Goal: Transaction & Acquisition: Download file/media

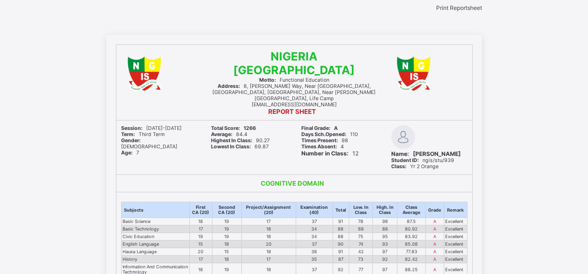
scroll to position [22, 0]
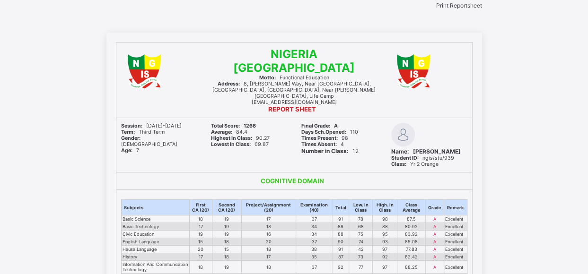
click at [441, 6] on span "Print Reportsheet" at bounding box center [459, 5] width 46 height 7
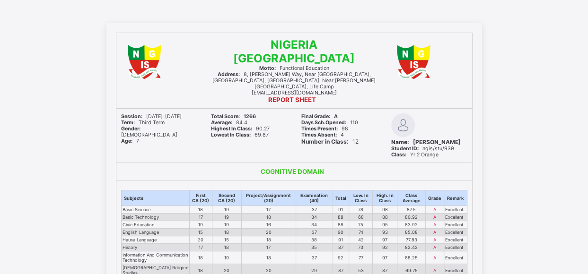
scroll to position [0, 0]
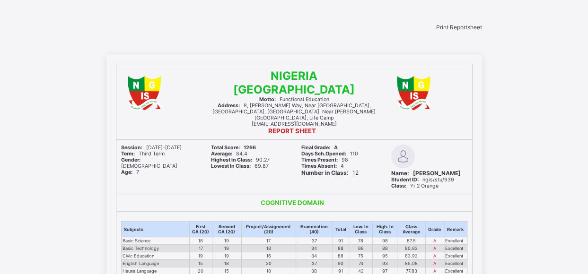
click at [462, 31] on span "Print Reportsheet" at bounding box center [459, 27] width 46 height 7
click at [461, 30] on span "Print Reportsheet" at bounding box center [459, 27] width 46 height 7
click at [438, 31] on span "Print Reportsheet" at bounding box center [459, 27] width 46 height 7
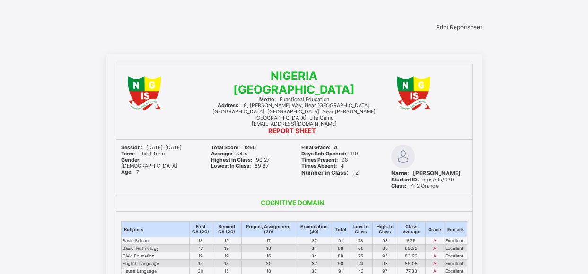
click at [460, 25] on div "Print Reportsheet" at bounding box center [293, 27] width 375 height 7
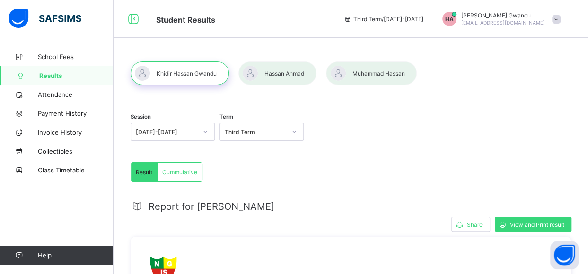
click at [277, 71] on div at bounding box center [277, 73] width 78 height 24
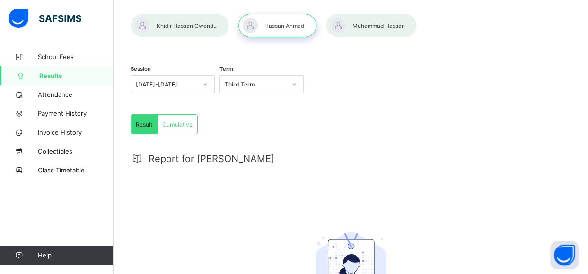
scroll to position [32, 0]
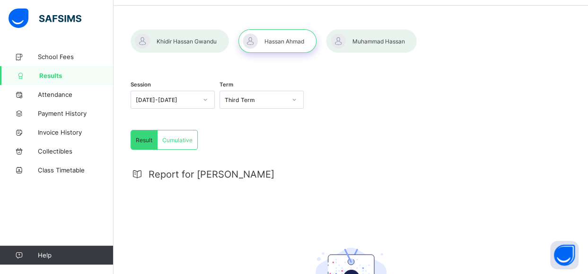
click at [366, 43] on div at bounding box center [371, 41] width 91 height 24
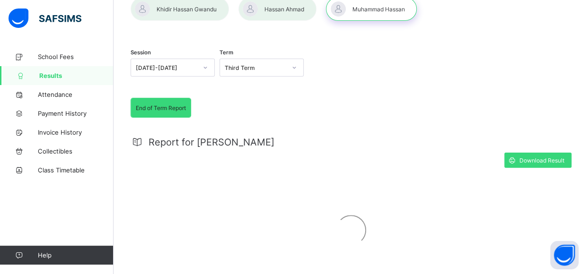
scroll to position [101, 0]
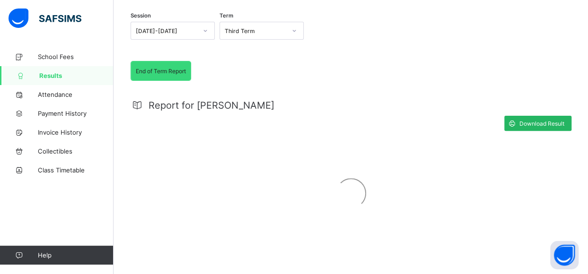
click at [545, 120] on span "Download Result" at bounding box center [541, 123] width 45 height 7
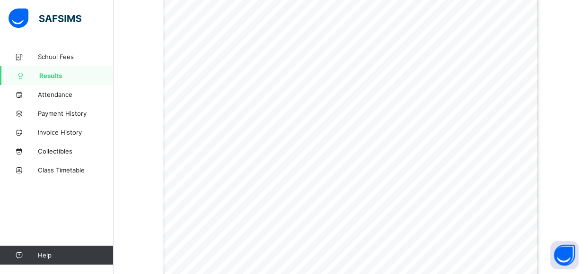
scroll to position [0, 0]
